Goal: Check status: Check status

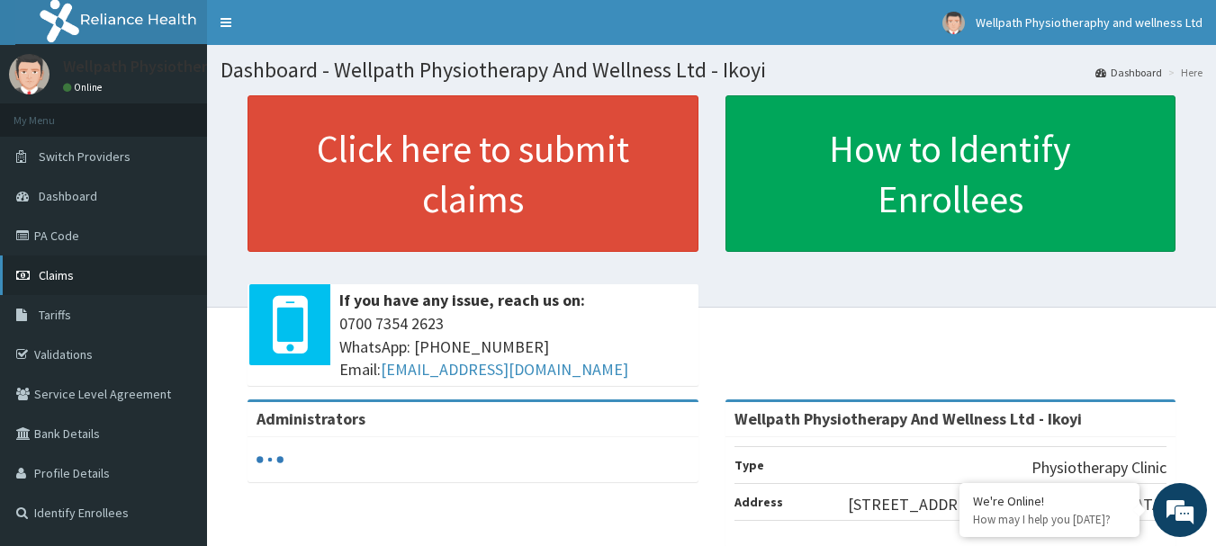
click at [82, 283] on link "Claims" at bounding box center [103, 276] width 207 height 40
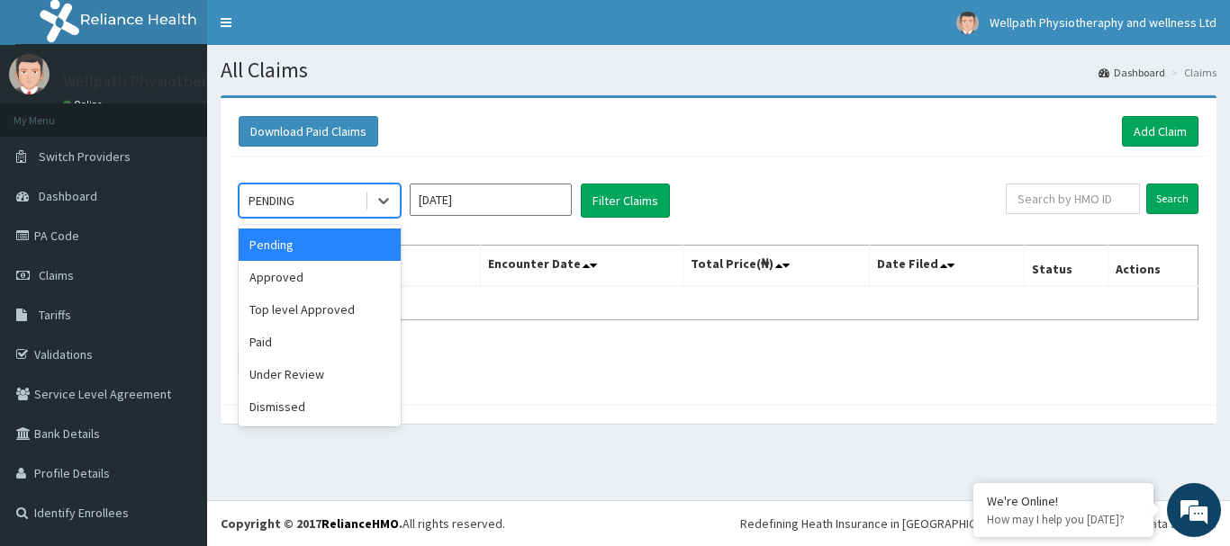
click at [326, 204] on div "PENDING" at bounding box center [301, 200] width 125 height 29
click at [277, 270] on div "Approved" at bounding box center [320, 277] width 162 height 32
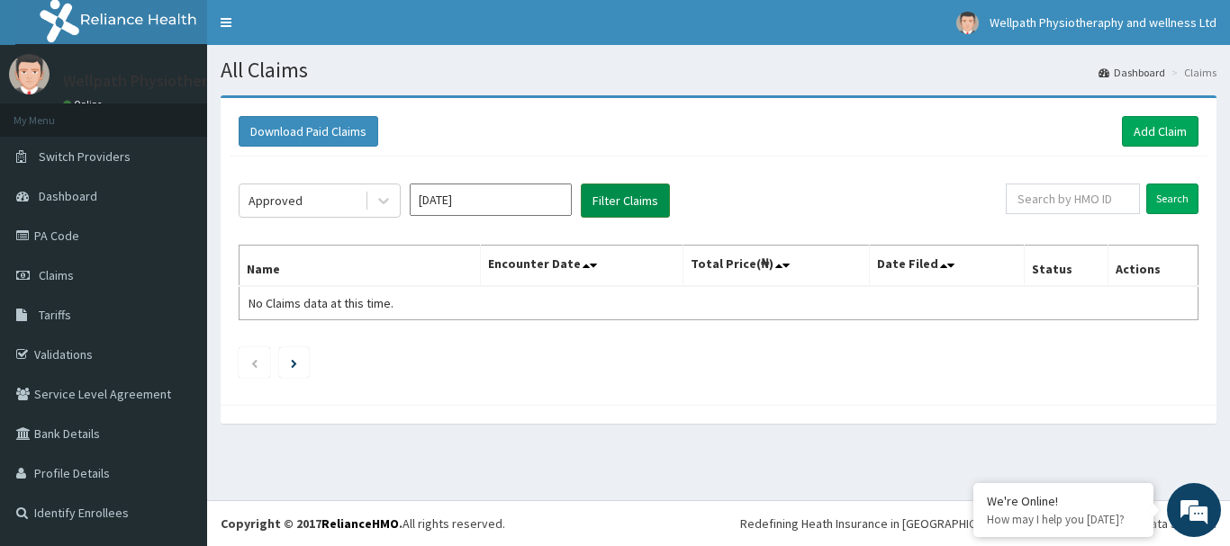
click at [626, 214] on button "Filter Claims" at bounding box center [625, 201] width 89 height 34
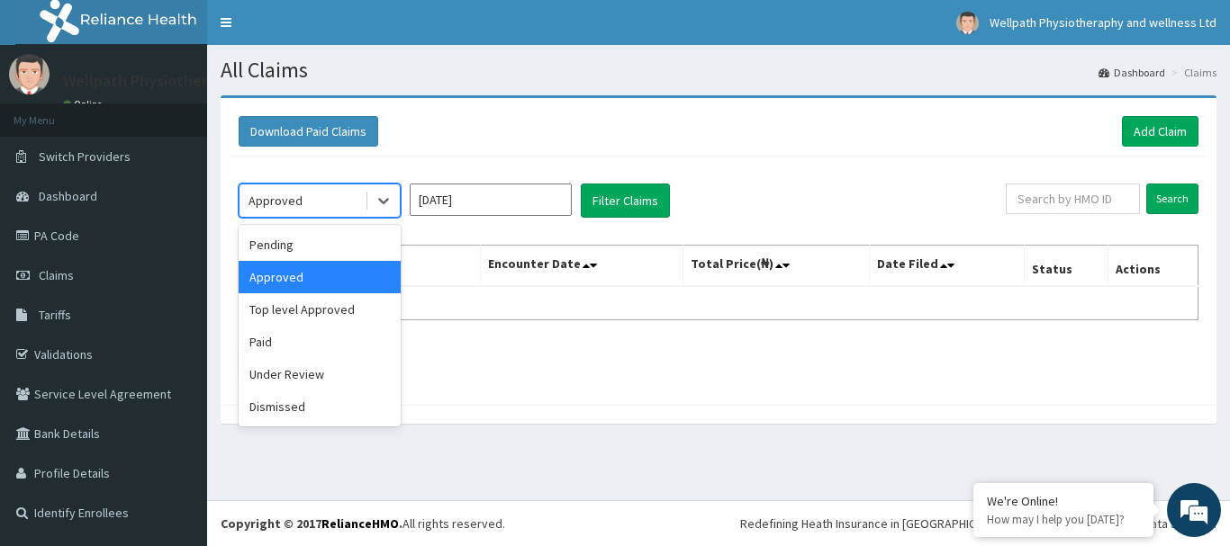
click at [286, 195] on div "Approved" at bounding box center [275, 201] width 54 height 18
click at [262, 346] on div "Paid" at bounding box center [320, 342] width 162 height 32
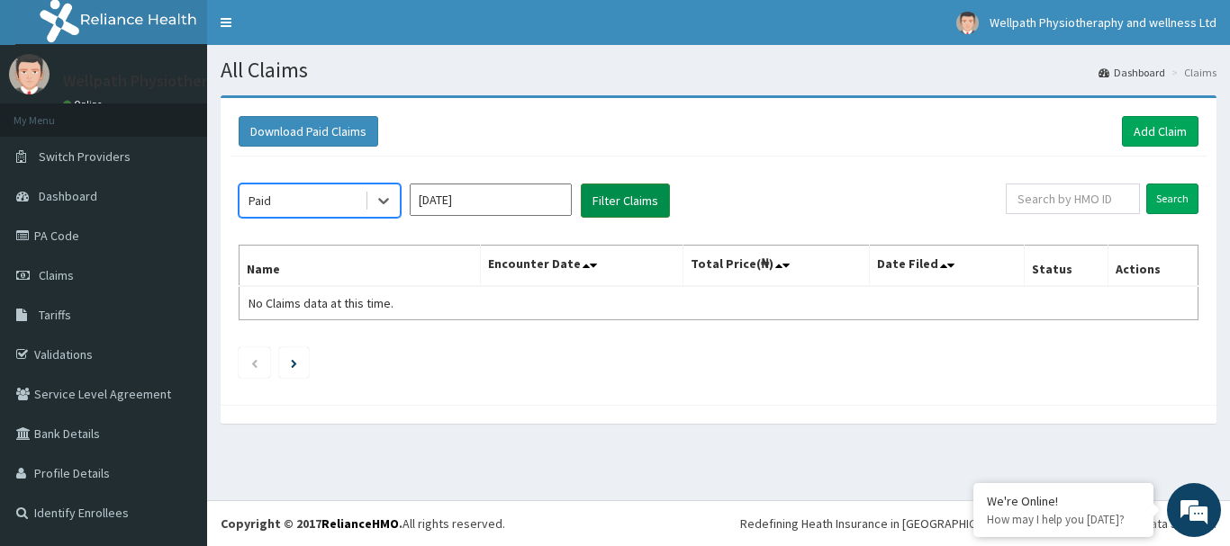
click at [627, 196] on button "Filter Claims" at bounding box center [625, 201] width 89 height 34
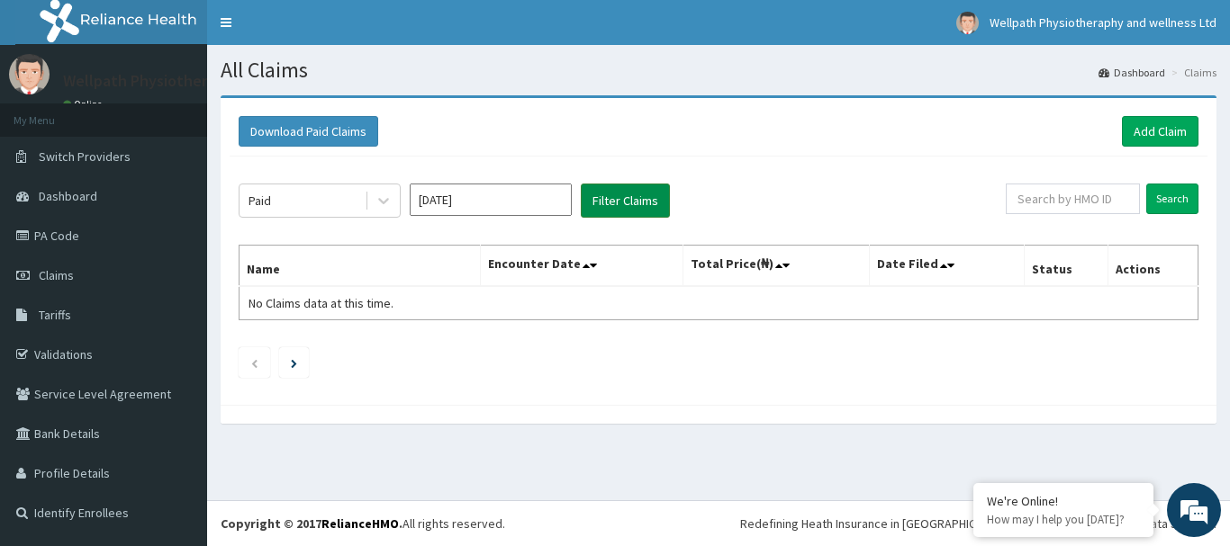
click at [627, 196] on button "Filter Claims" at bounding box center [625, 201] width 89 height 34
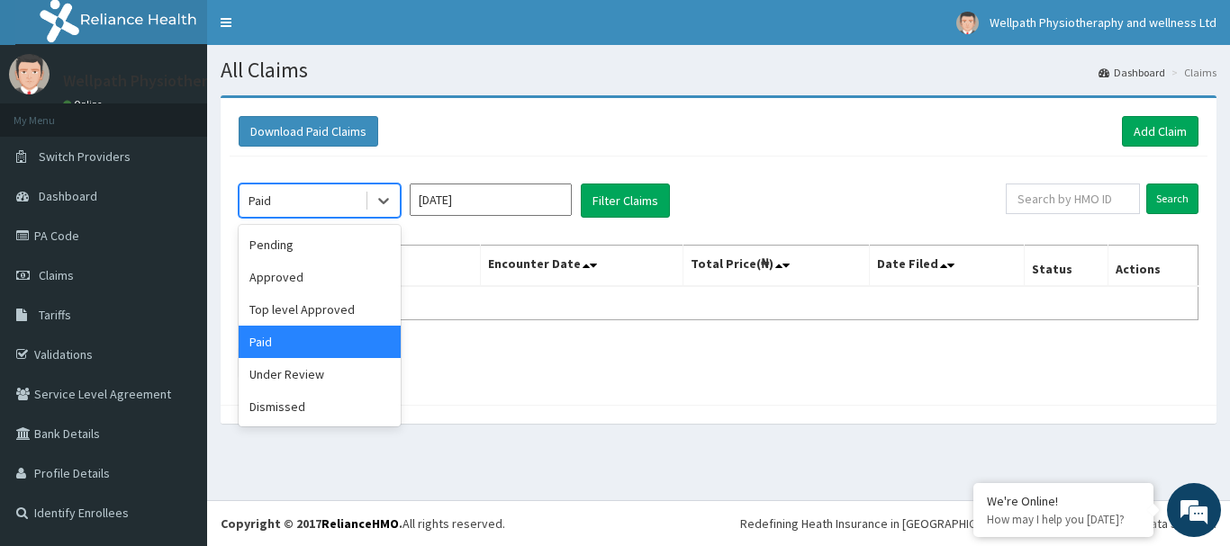
click at [294, 200] on div "Paid" at bounding box center [301, 200] width 125 height 29
click at [308, 368] on div "Under Review" at bounding box center [320, 374] width 162 height 32
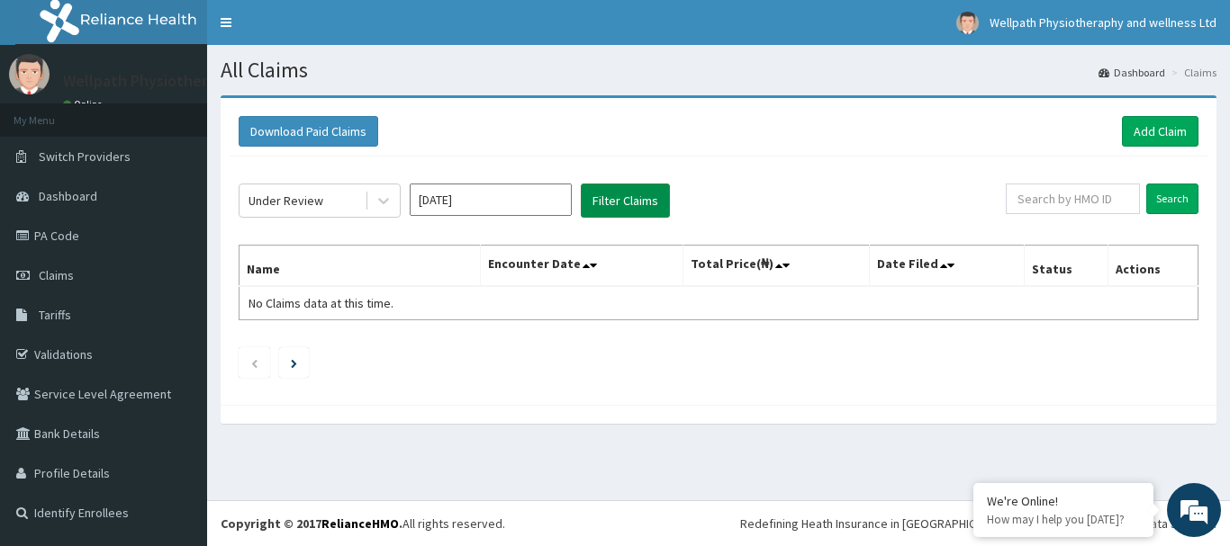
click at [646, 191] on button "Filter Claims" at bounding box center [625, 201] width 89 height 34
click at [307, 208] on div "Under Review" at bounding box center [285, 201] width 75 height 18
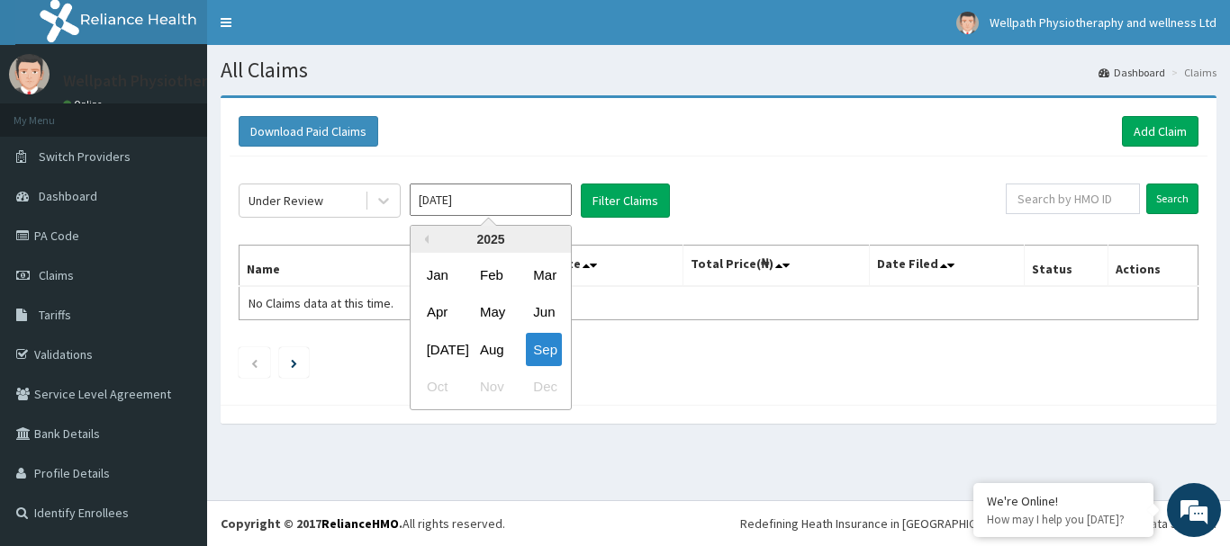
click at [478, 201] on input "[DATE]" at bounding box center [491, 200] width 162 height 32
click at [482, 357] on div "Aug" at bounding box center [491, 349] width 36 height 33
type input "[DATE]"
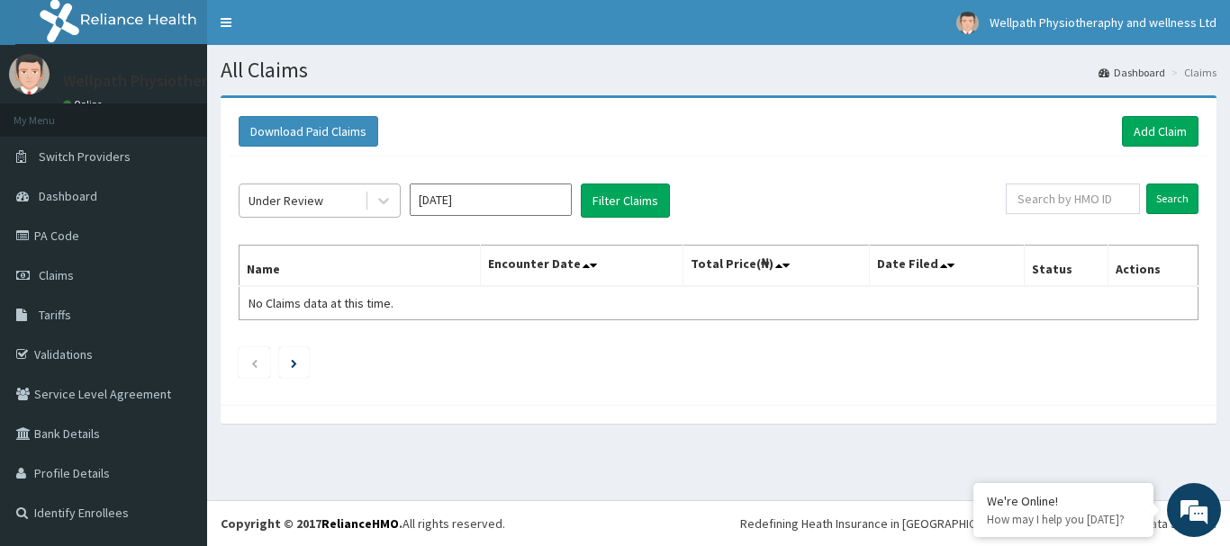
click at [287, 210] on div "Under Review" at bounding box center [285, 201] width 75 height 18
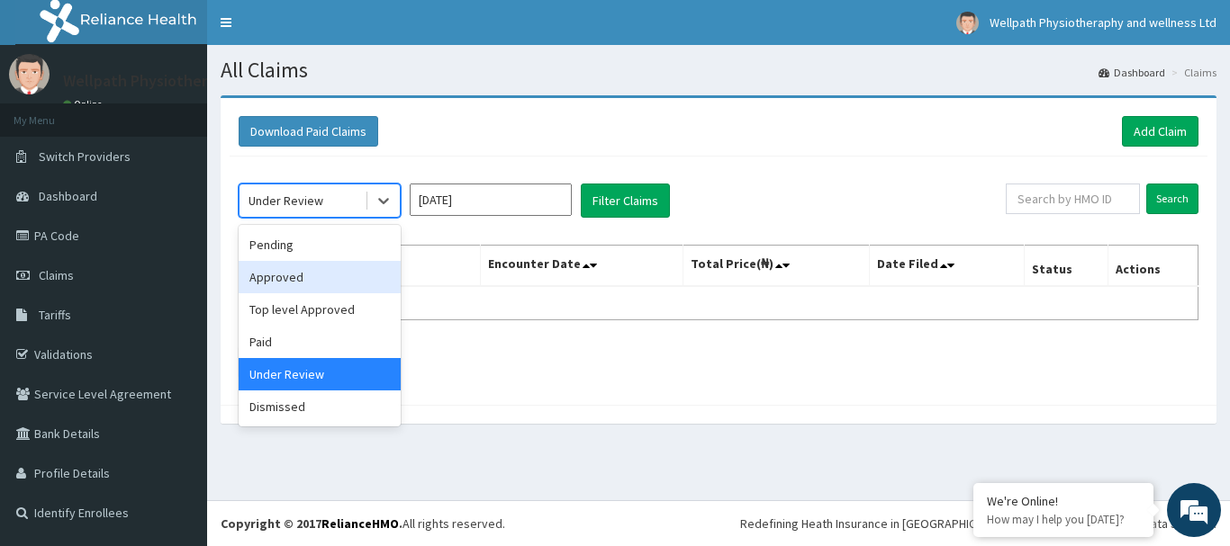
click at [273, 275] on div "Approved" at bounding box center [320, 277] width 162 height 32
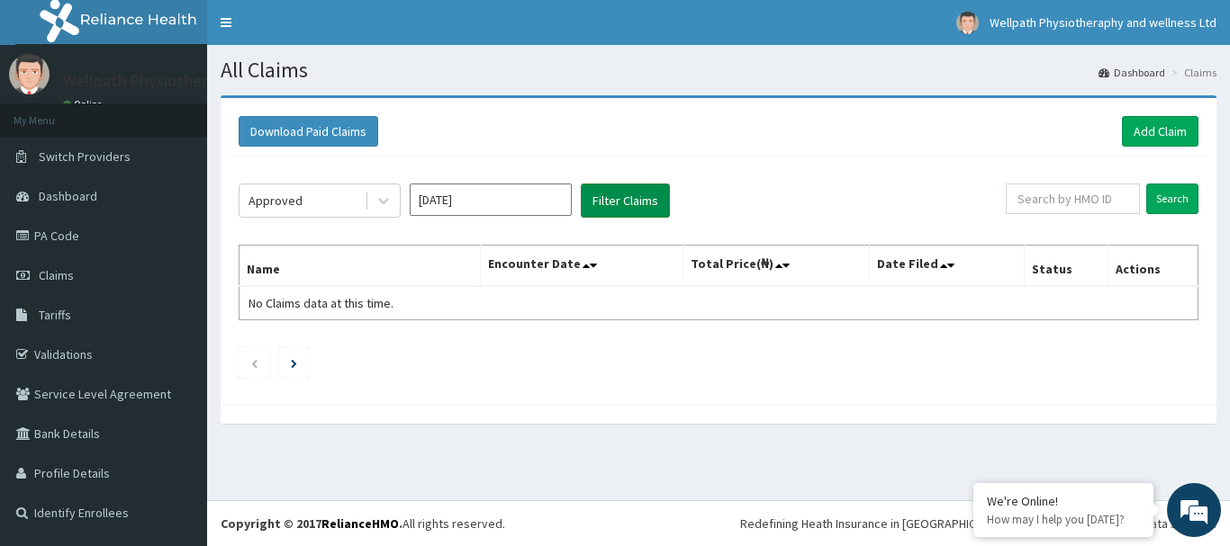
click at [616, 207] on button "Filter Claims" at bounding box center [625, 201] width 89 height 34
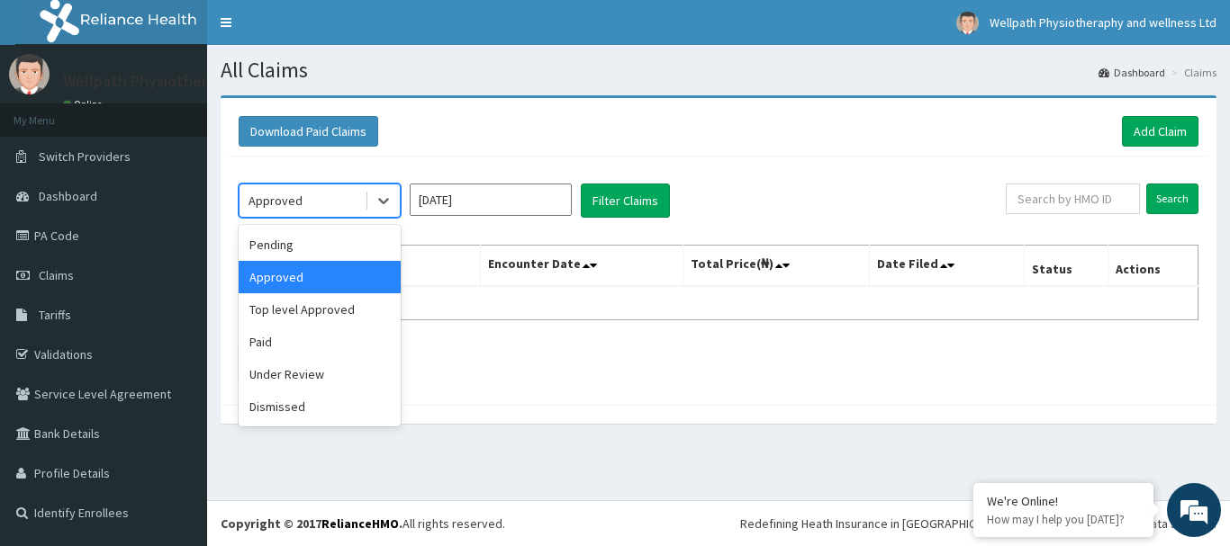
click at [315, 202] on div "Approved" at bounding box center [301, 200] width 125 height 29
click at [263, 360] on div "Under Review" at bounding box center [320, 374] width 162 height 32
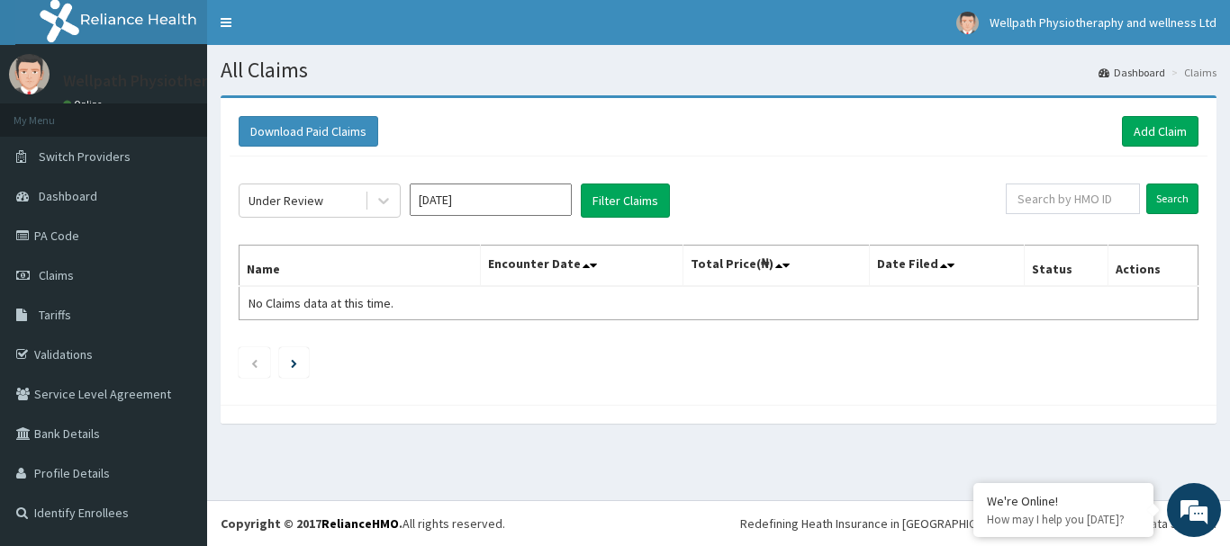
click at [639, 182] on div "Under Review Aug 2025 Filter Claims Search Name Encounter Date Total Price(₦) D…" at bounding box center [719, 276] width 978 height 239
click at [639, 192] on button "Filter Claims" at bounding box center [625, 201] width 89 height 34
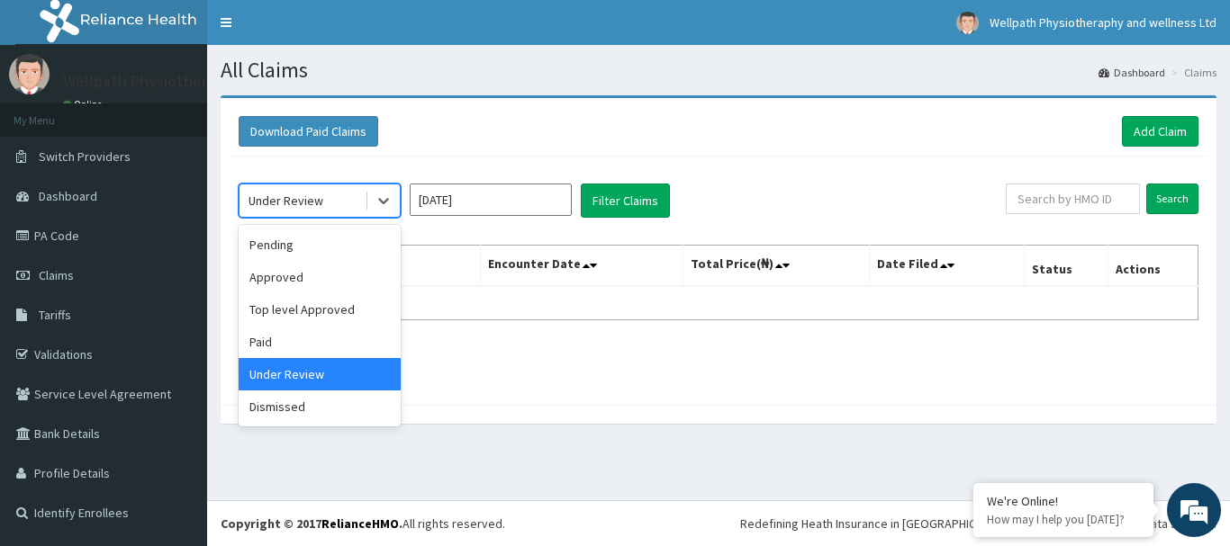
click at [282, 199] on div "Under Review" at bounding box center [285, 201] width 75 height 18
click at [267, 414] on div "Dismissed" at bounding box center [320, 407] width 162 height 32
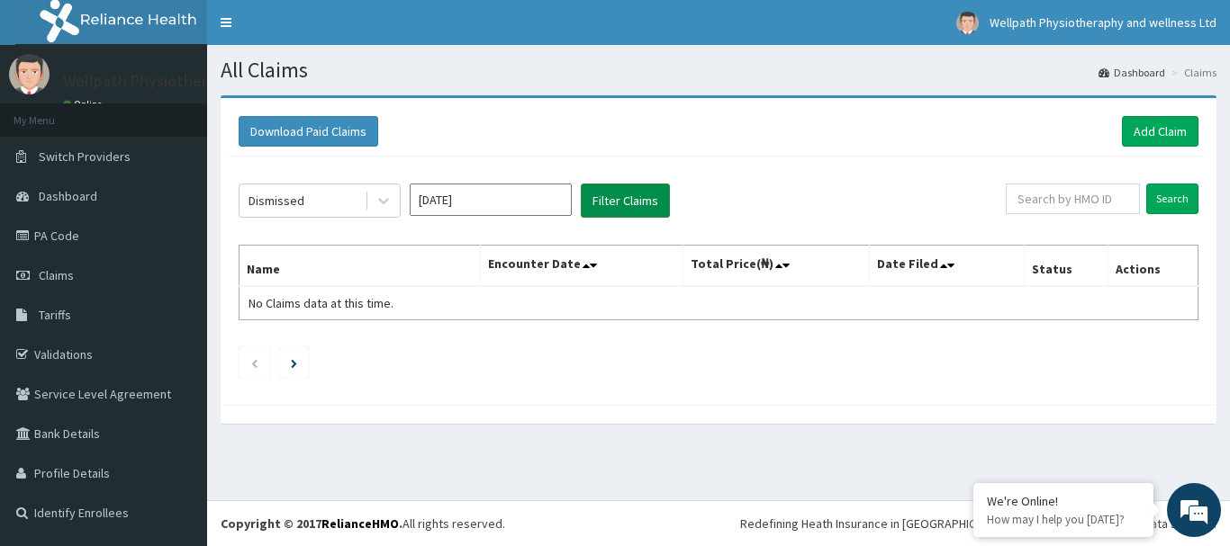
click at [627, 203] on button "Filter Claims" at bounding box center [625, 201] width 89 height 34
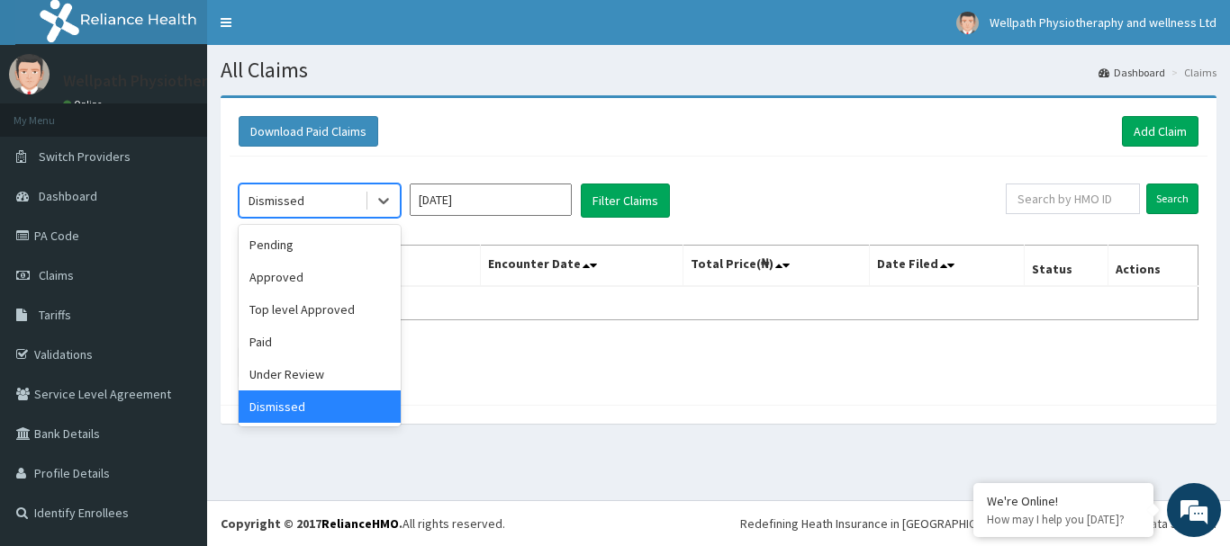
click at [317, 204] on div "Dismissed" at bounding box center [301, 200] width 125 height 29
click at [274, 264] on div "Approved" at bounding box center [320, 277] width 162 height 32
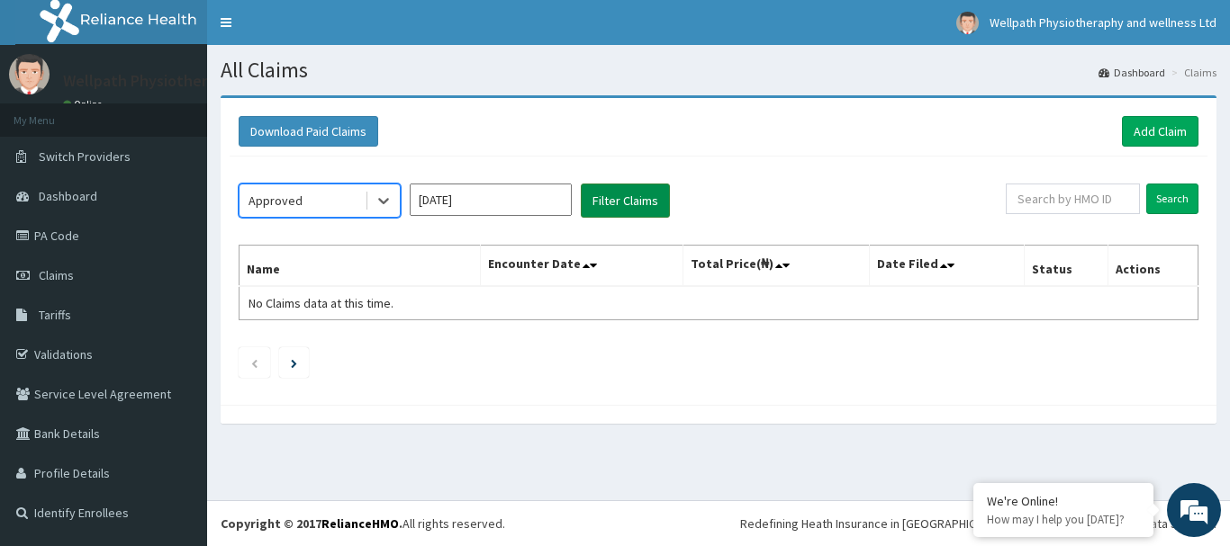
click at [660, 202] on button "Filter Claims" at bounding box center [625, 201] width 89 height 34
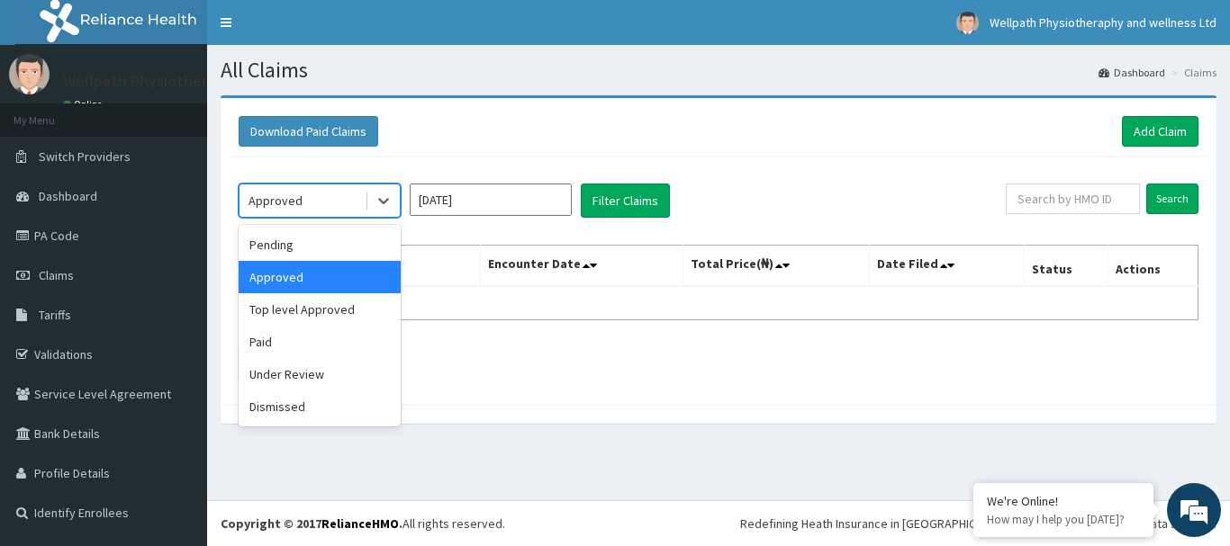
click at [284, 196] on div "Approved" at bounding box center [275, 201] width 54 height 18
click at [268, 340] on div "Paid" at bounding box center [320, 342] width 162 height 32
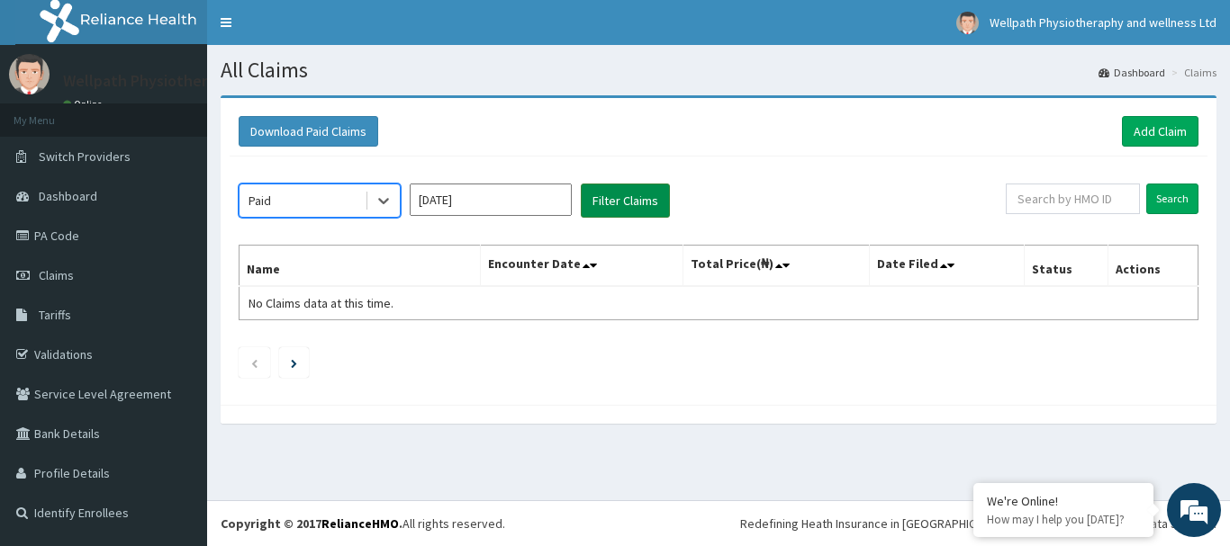
click at [630, 201] on button "Filter Claims" at bounding box center [625, 201] width 89 height 34
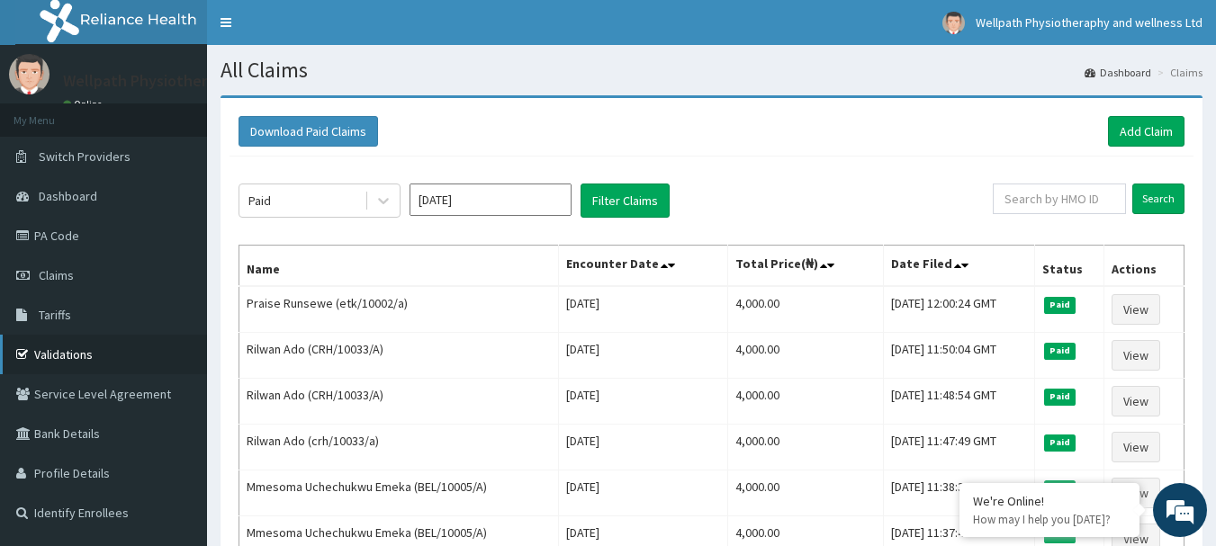
click at [78, 342] on link "Validations" at bounding box center [103, 355] width 207 height 40
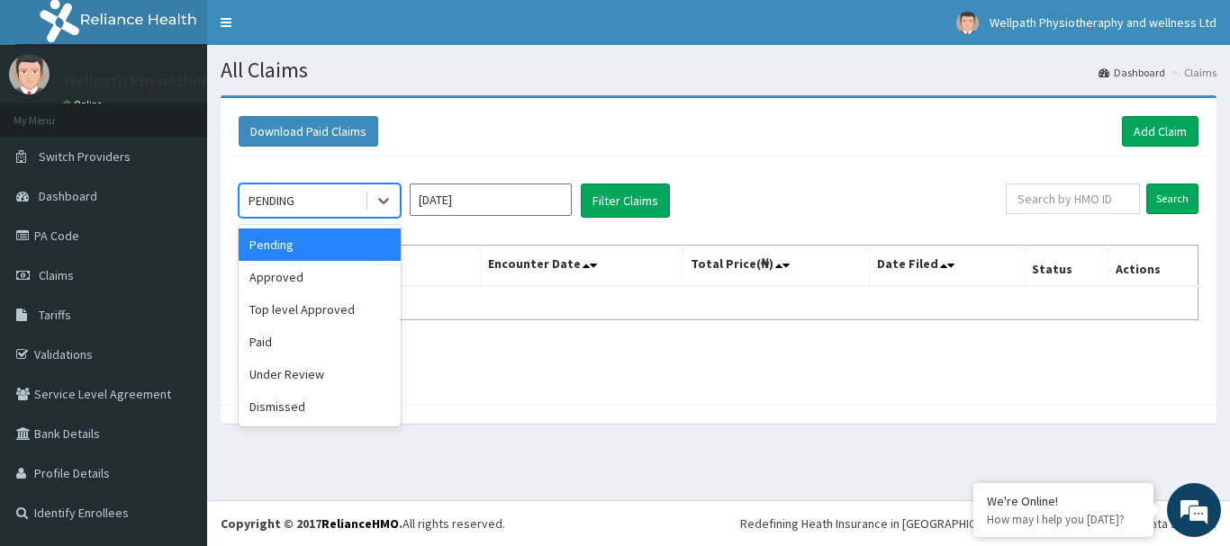
click at [301, 198] on div "PENDING" at bounding box center [301, 200] width 125 height 29
click at [261, 336] on div "Paid" at bounding box center [320, 342] width 162 height 32
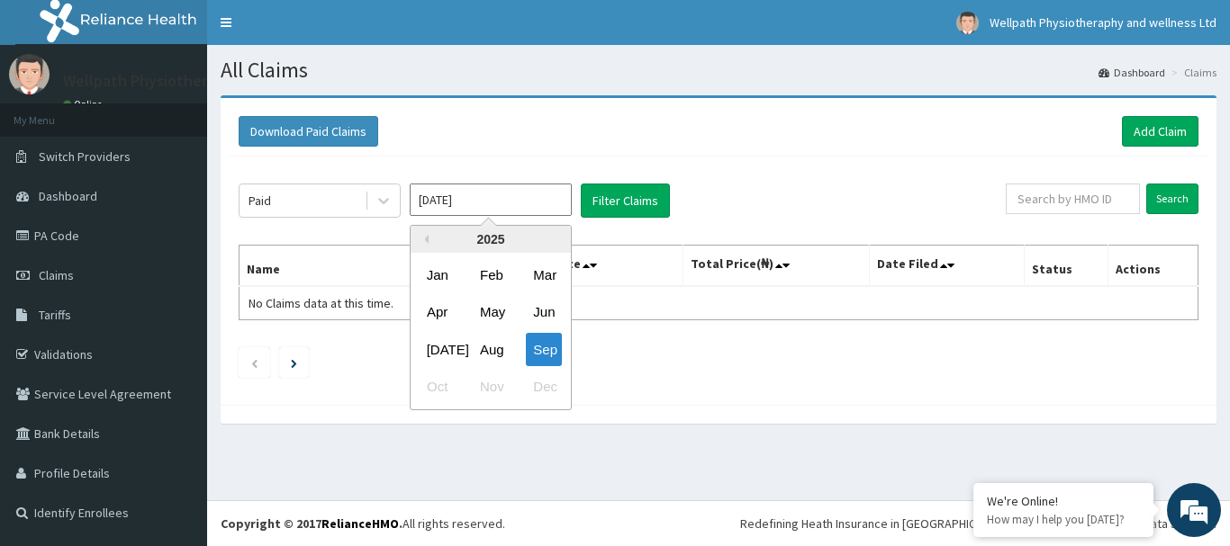
drag, startPoint x: 470, startPoint y: 207, endPoint x: 466, endPoint y: 310, distance: 102.7
click at [466, 218] on div "[DATE] Previous Year [DATE] Feb Mar Apr May Jun [DATE] Aug Sep Oct Nov Dec" at bounding box center [491, 201] width 162 height 34
click at [499, 354] on div "Aug" at bounding box center [491, 349] width 36 height 33
type input "[DATE]"
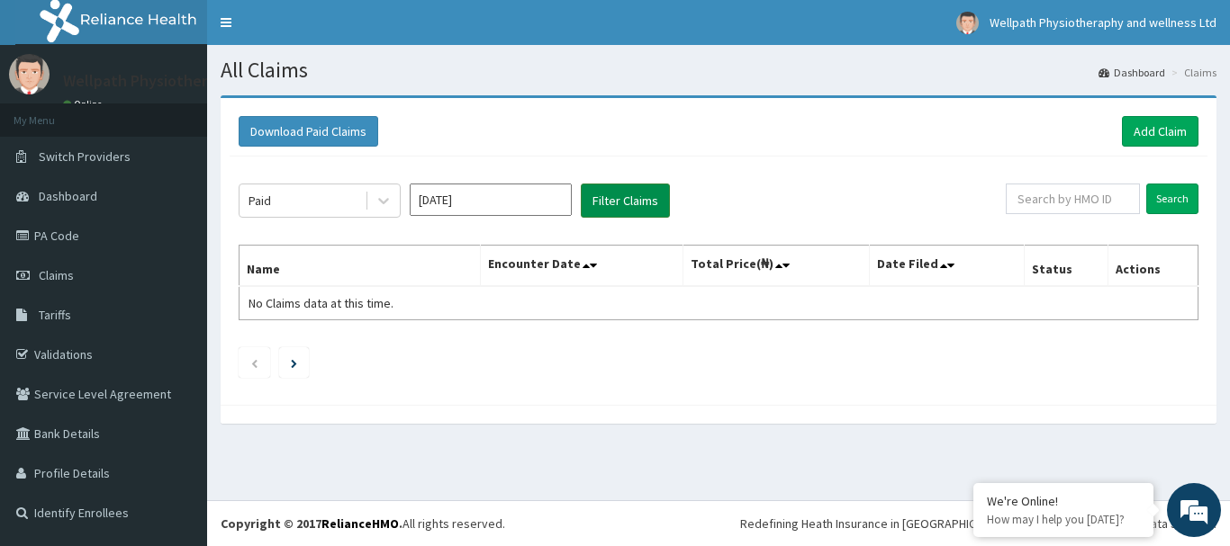
click at [620, 189] on button "Filter Claims" at bounding box center [625, 201] width 89 height 34
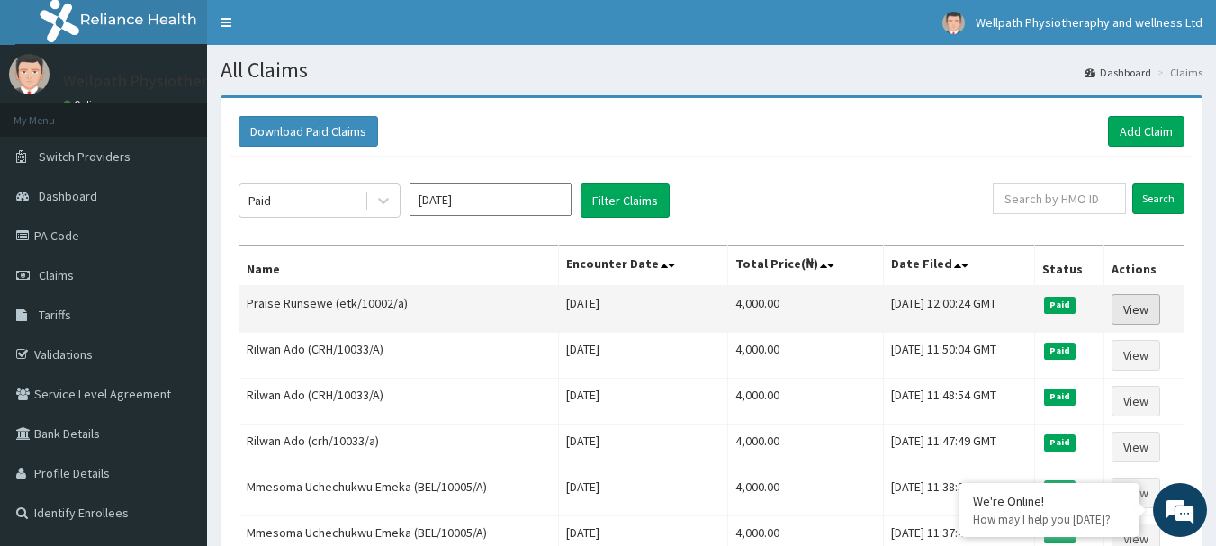
click at [1133, 314] on link "View" at bounding box center [1136, 309] width 49 height 31
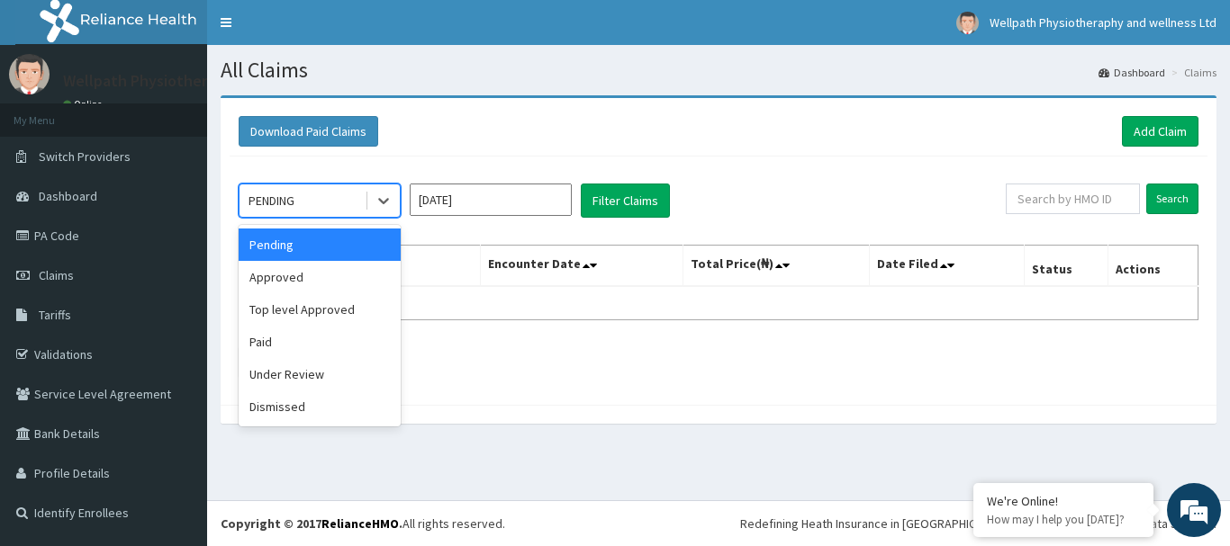
click at [293, 196] on div "PENDING" at bounding box center [271, 201] width 46 height 18
click at [279, 336] on div "Paid" at bounding box center [320, 342] width 162 height 32
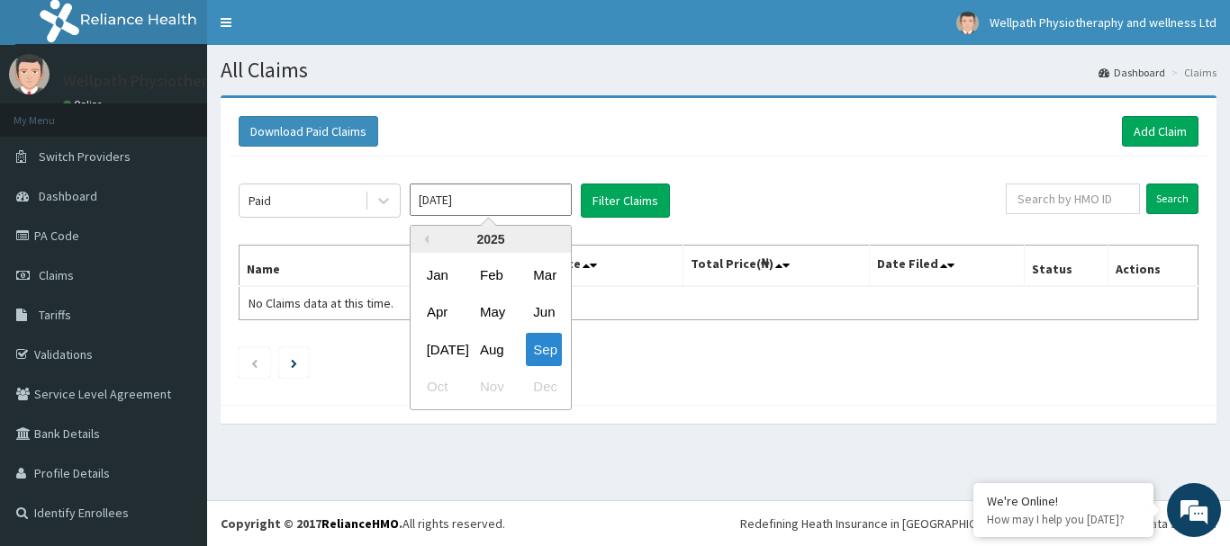
click at [478, 195] on input "[DATE]" at bounding box center [491, 200] width 162 height 32
click at [491, 349] on div "Aug" at bounding box center [491, 349] width 36 height 33
type input "[DATE]"
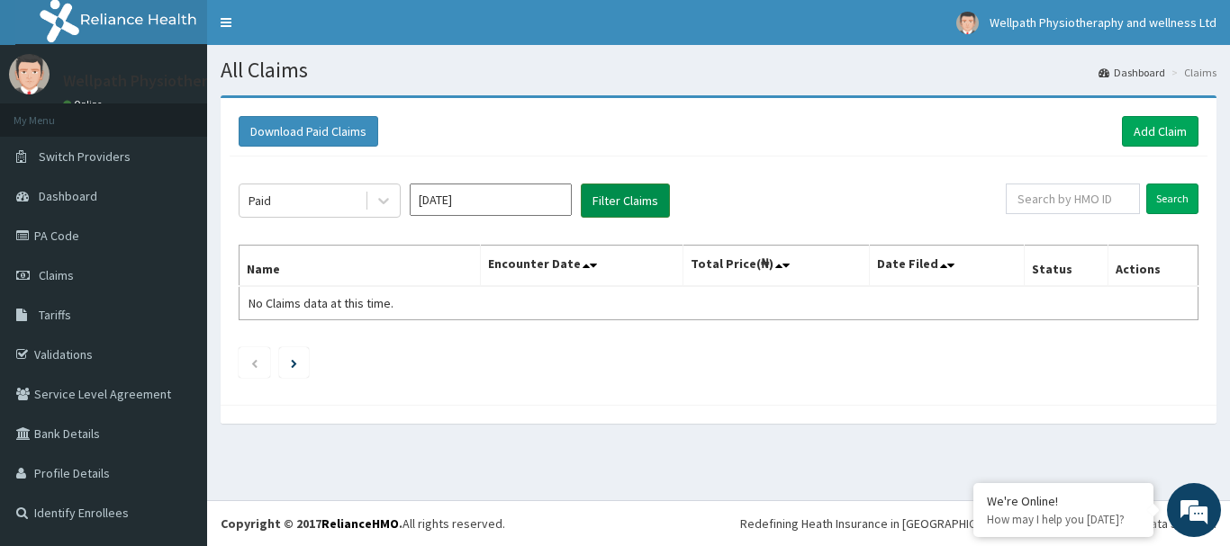
click at [612, 208] on button "Filter Claims" at bounding box center [625, 201] width 89 height 34
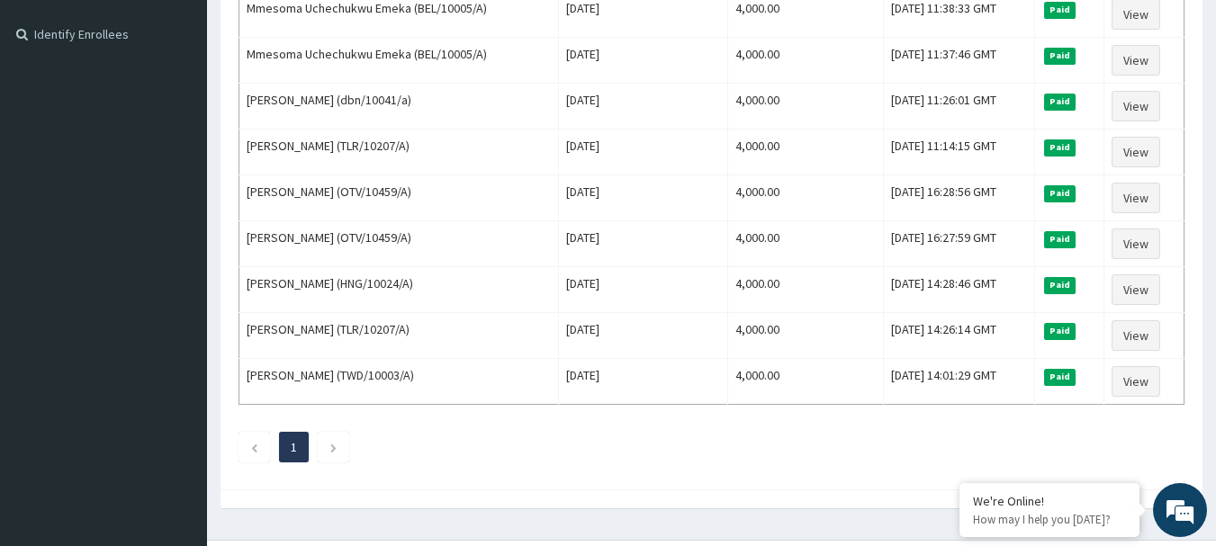
scroll to position [1, 0]
